Goal: Find specific page/section: Find specific page/section

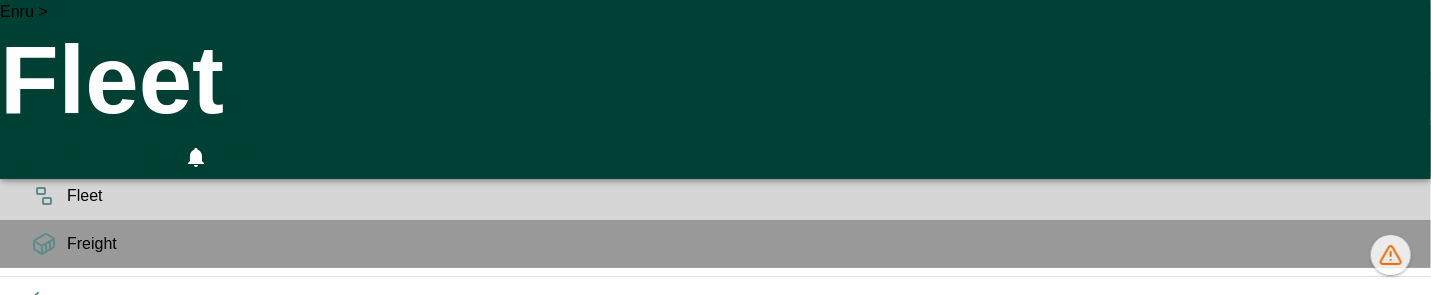
click at [51, 108] on h6 "OPS" at bounding box center [733, 98] width 1364 height 19
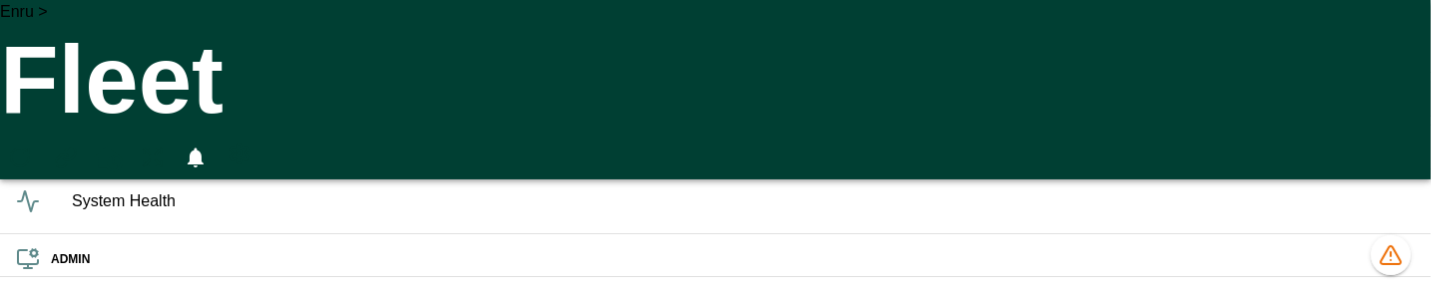
click at [39, 99] on icon at bounding box center [28, 98] width 24 height 24
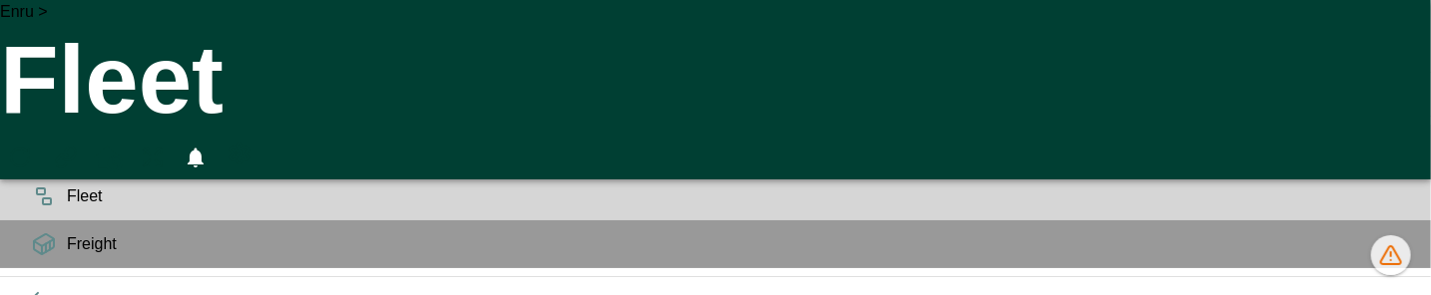
click at [67, 161] on span "Planning" at bounding box center [741, 149] width 1348 height 24
click at [37, 173] on div "Planning" at bounding box center [715, 149] width 1431 height 48
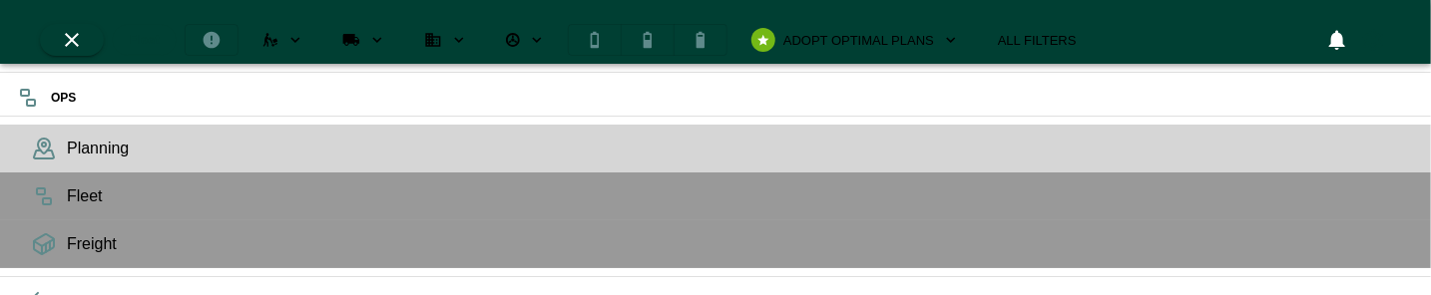
scroll to position [8, 8]
